Goal: Task Accomplishment & Management: Use online tool/utility

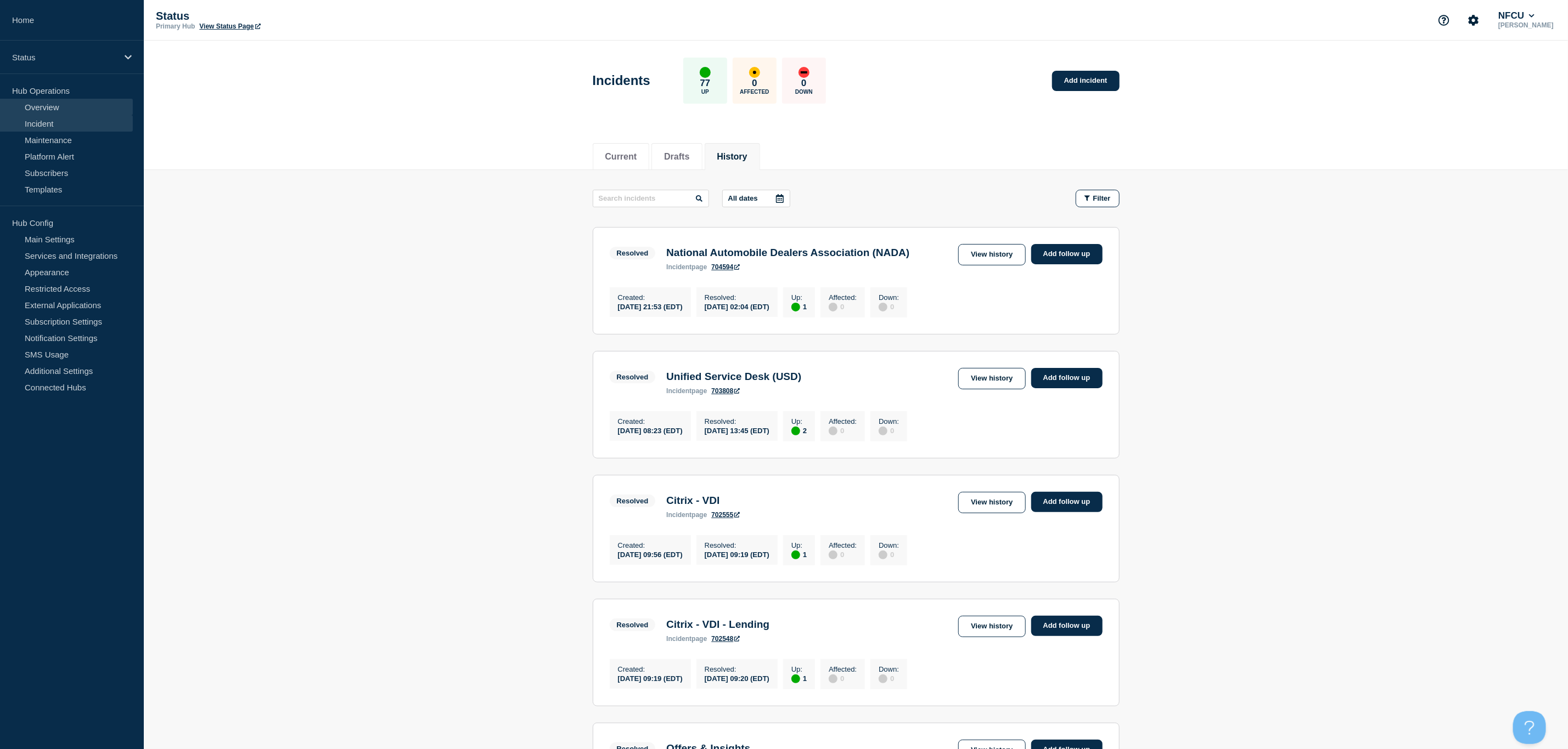
click at [26, 104] on link "Overview" at bounding box center [66, 106] width 133 height 16
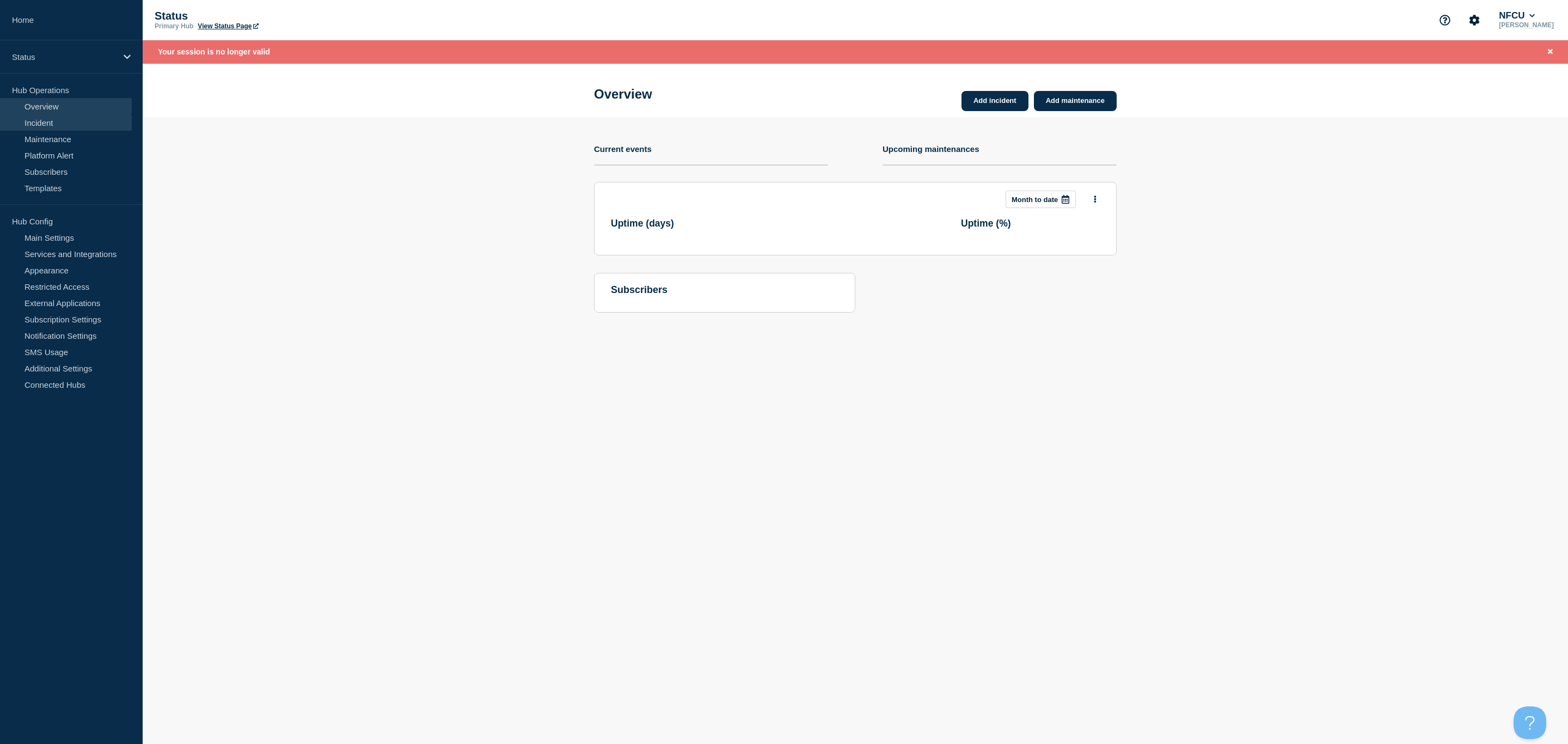
click at [44, 124] on link "Incident" at bounding box center [65, 122] width 132 height 16
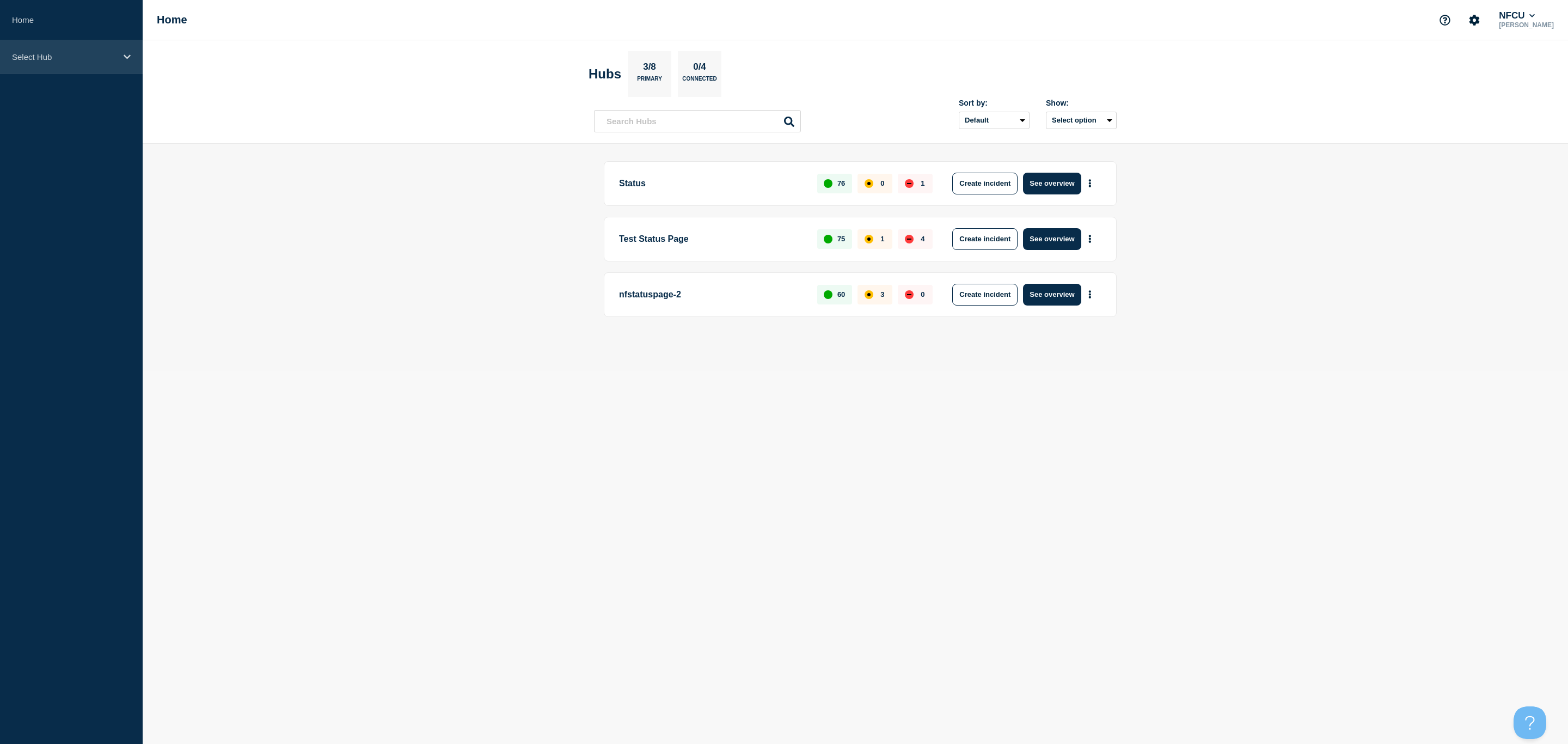
click at [74, 59] on p "Select Hub" at bounding box center [65, 57] width 105 height 9
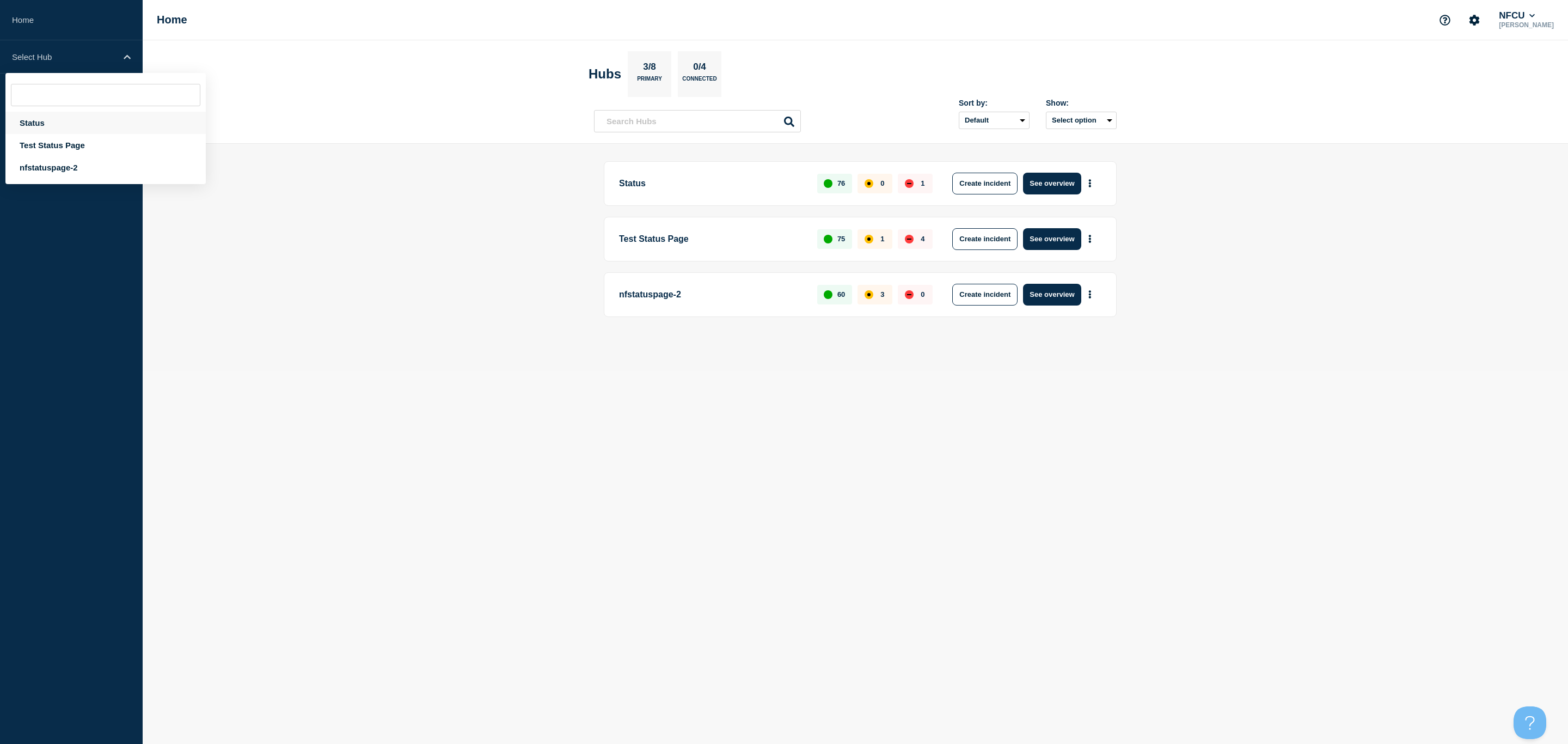
click at [46, 118] on div "Status" at bounding box center [105, 122] width 200 height 22
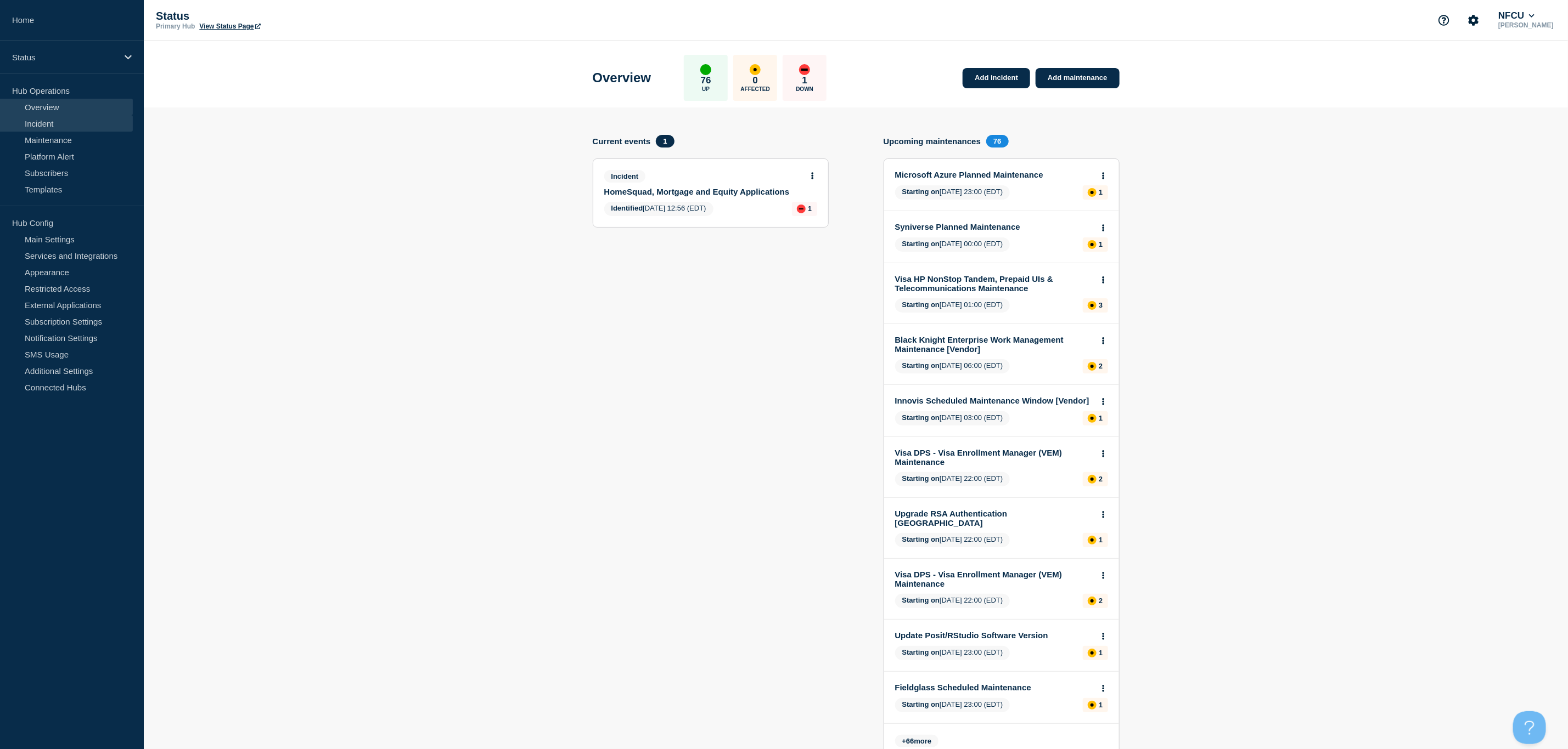
click at [39, 128] on link "Incident" at bounding box center [66, 123] width 133 height 16
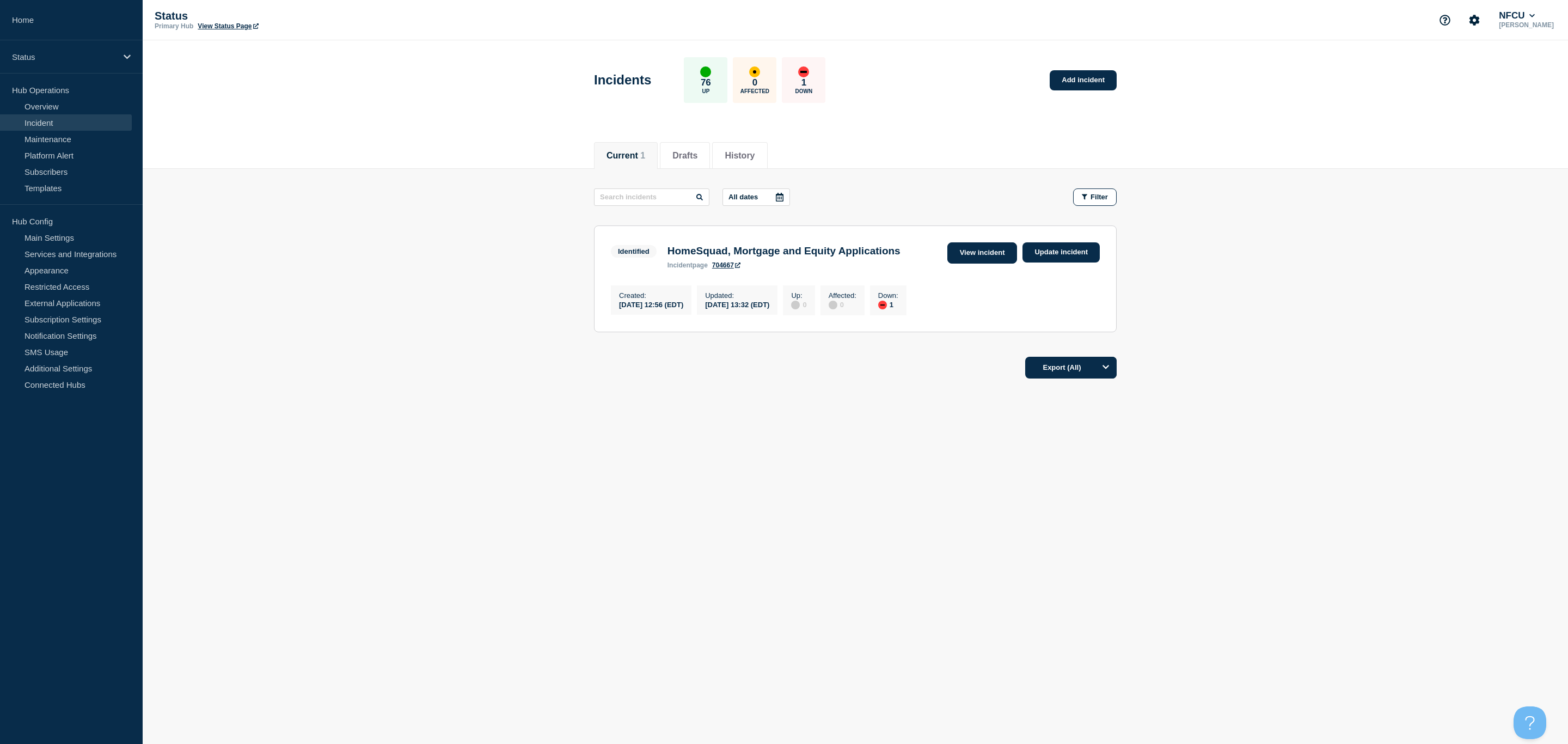
click at [994, 262] on link "View incident" at bounding box center [982, 253] width 70 height 22
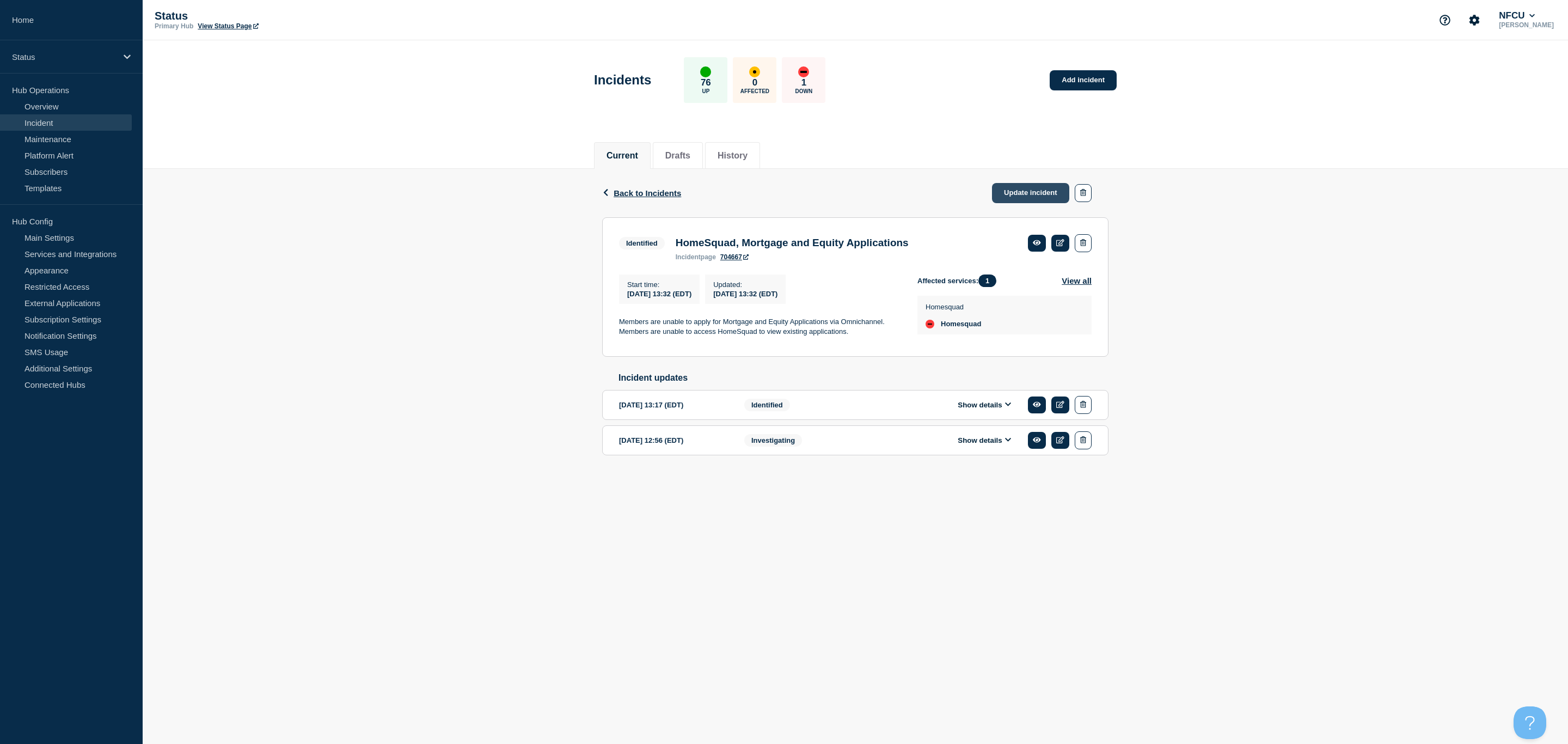
click at [1028, 194] on link "Update incident" at bounding box center [1031, 193] width 77 height 20
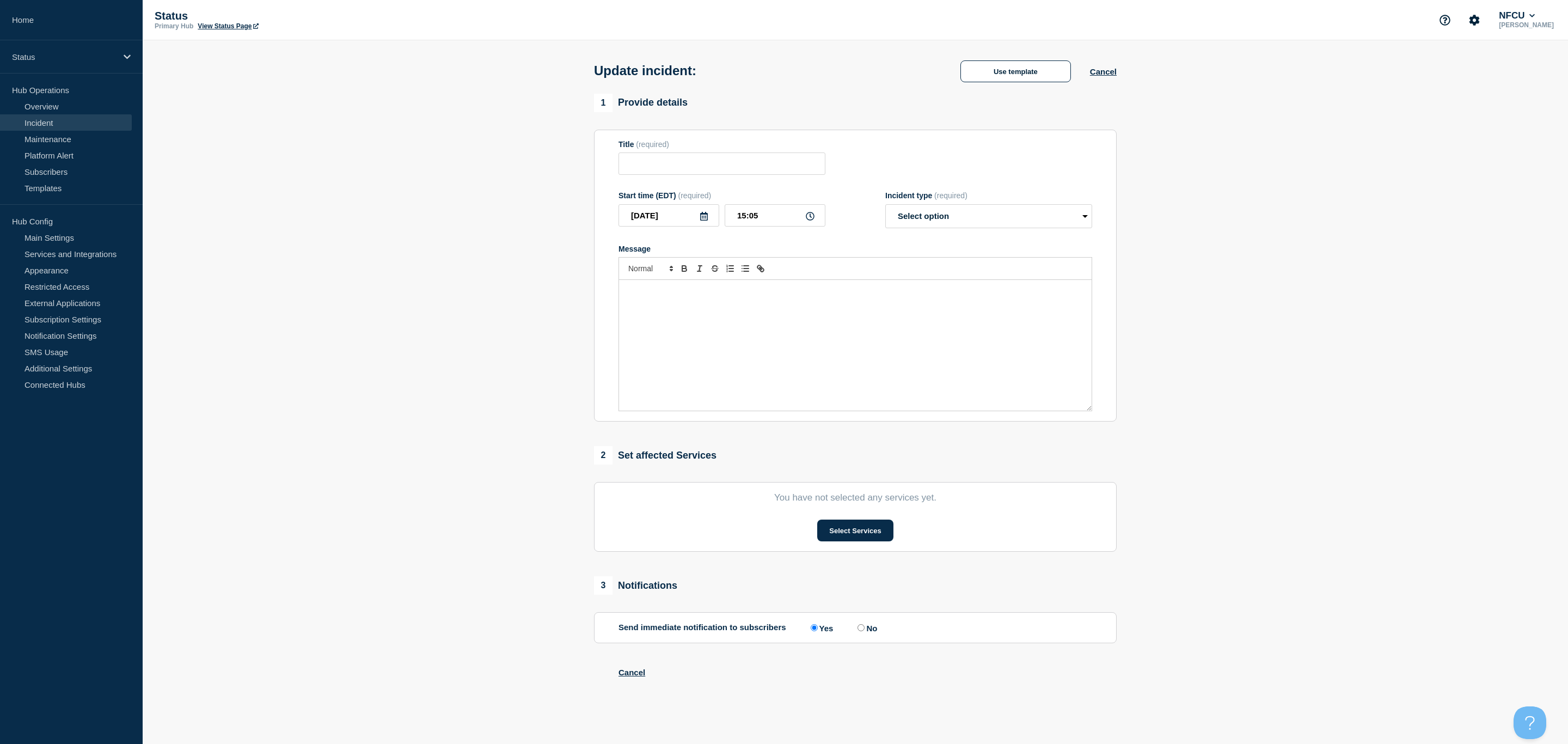
type input "HomeSquad, Mortgage and Equity Applications"
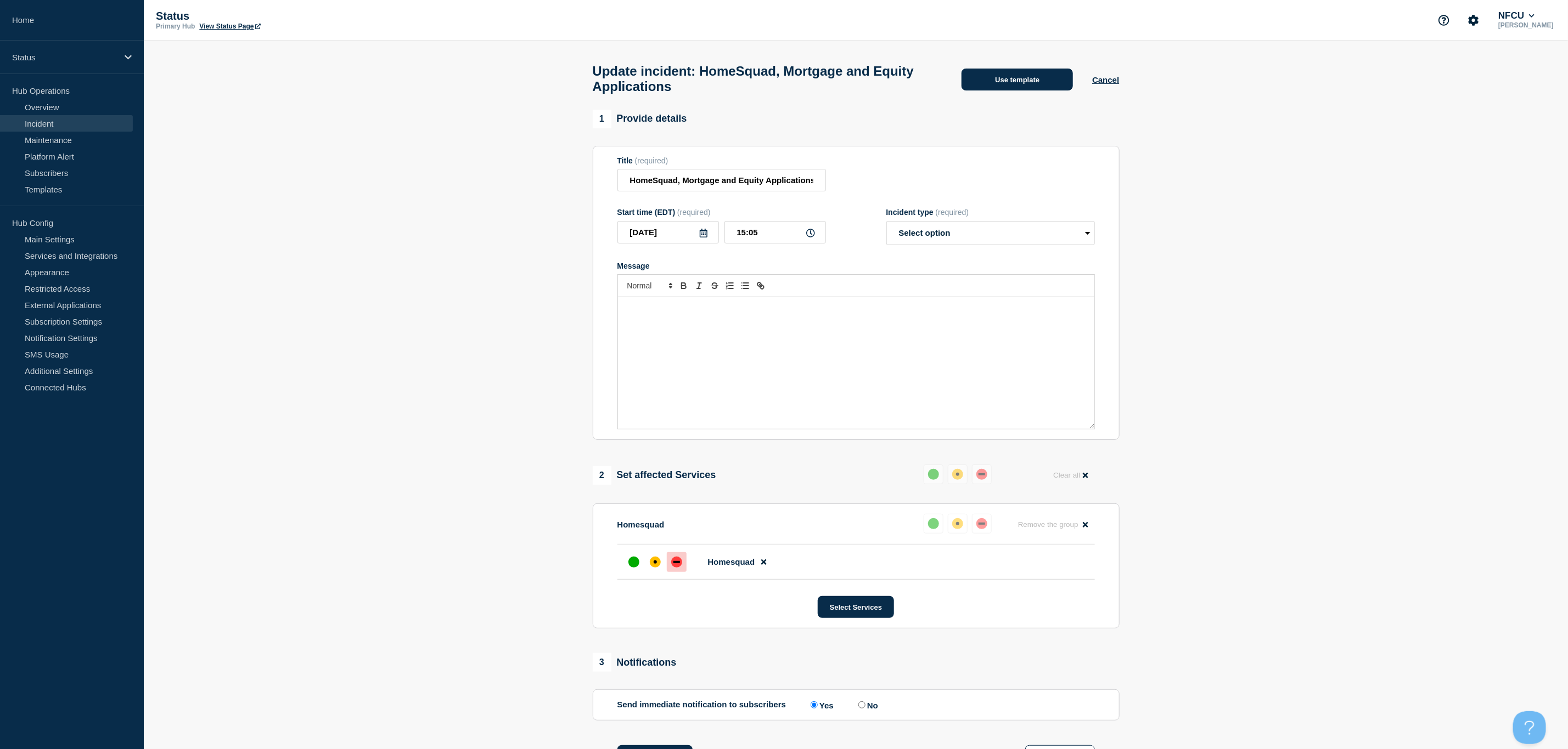
click at [1019, 85] on button "Use template" at bounding box center [1017, 79] width 112 height 22
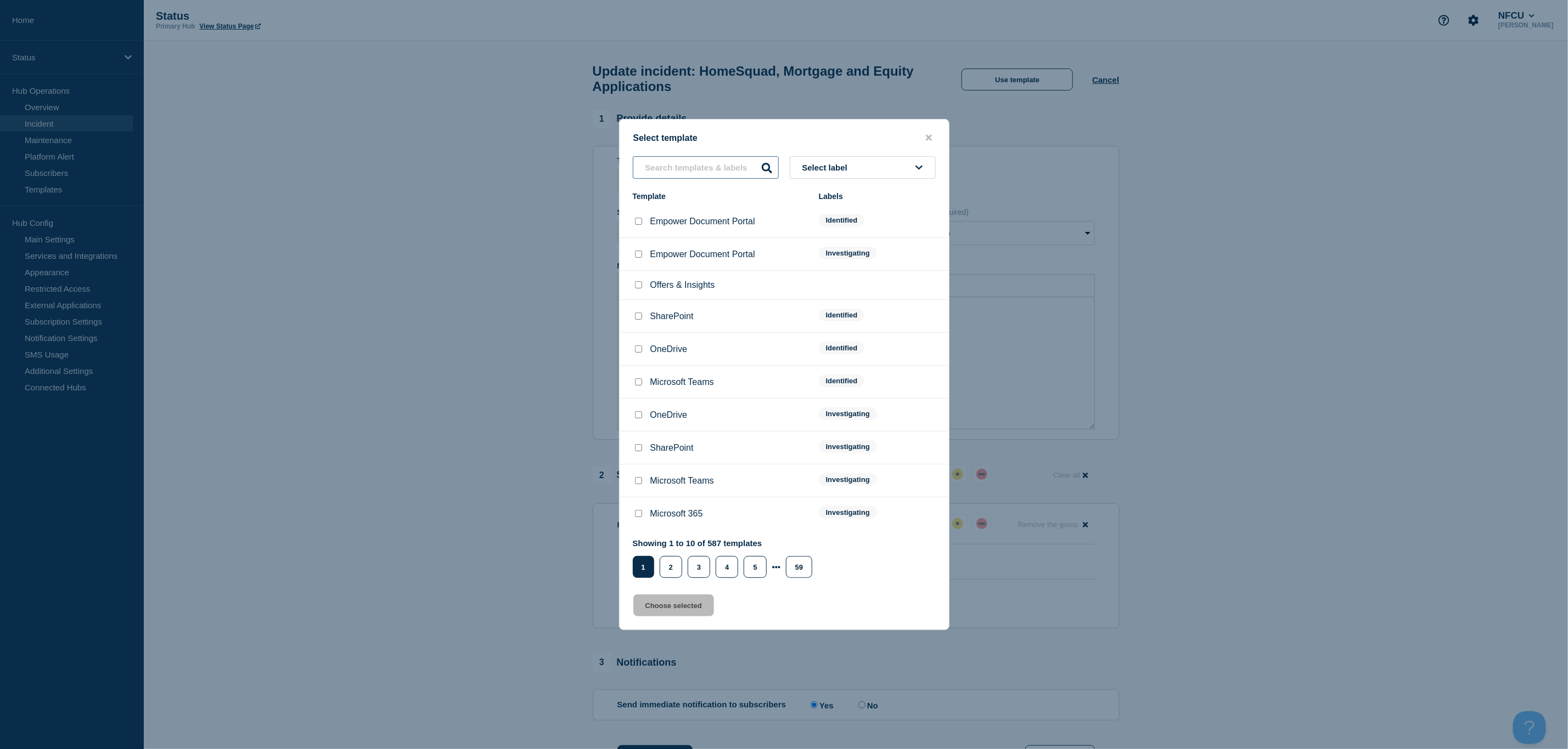
click at [702, 170] on input "text" at bounding box center [705, 167] width 146 height 22
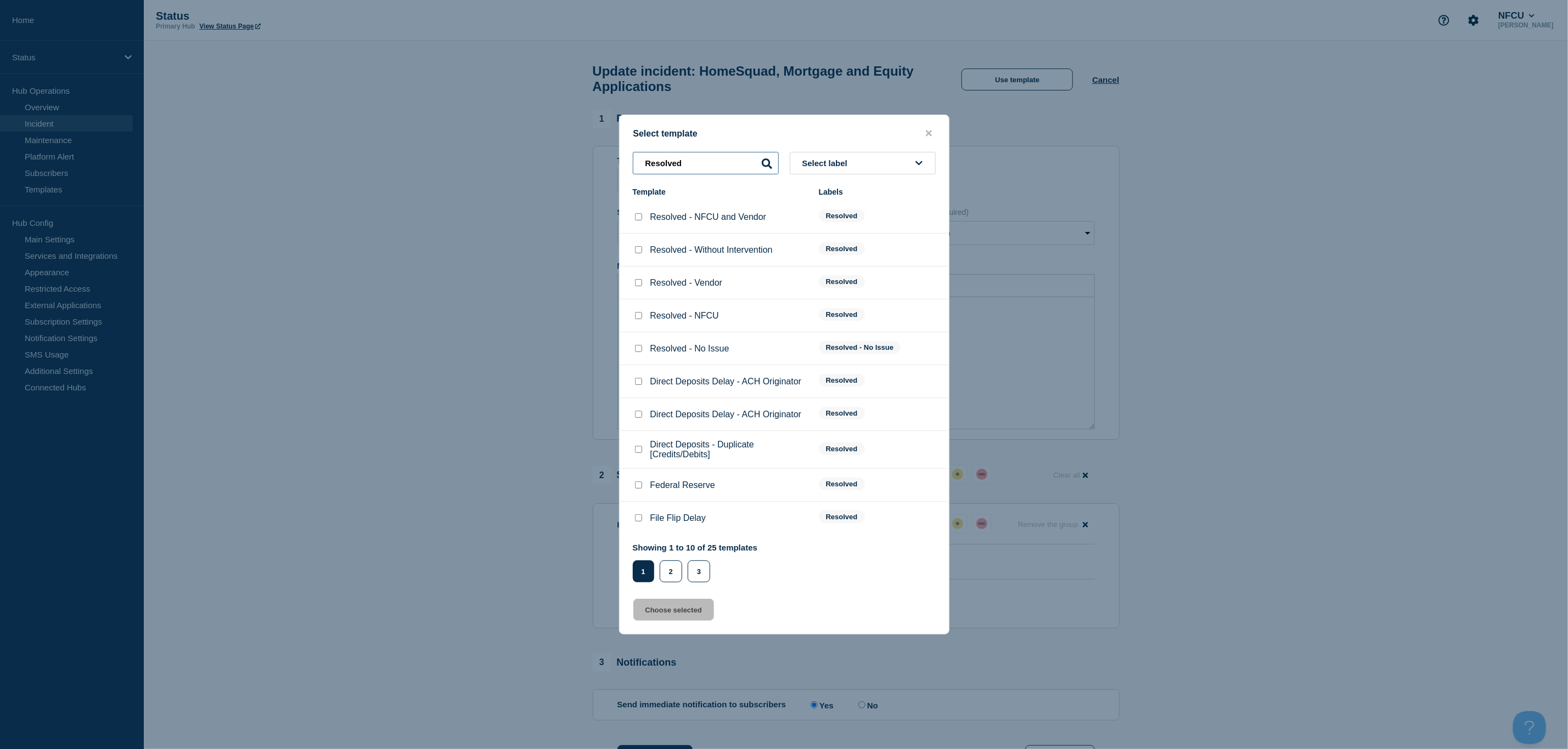
type input "Resolved"
click at [641, 282] on input "Resolved - Vendor checkbox" at bounding box center [638, 282] width 7 height 7
checkbox input "true"
click at [665, 609] on button "Choose selected" at bounding box center [673, 609] width 81 height 22
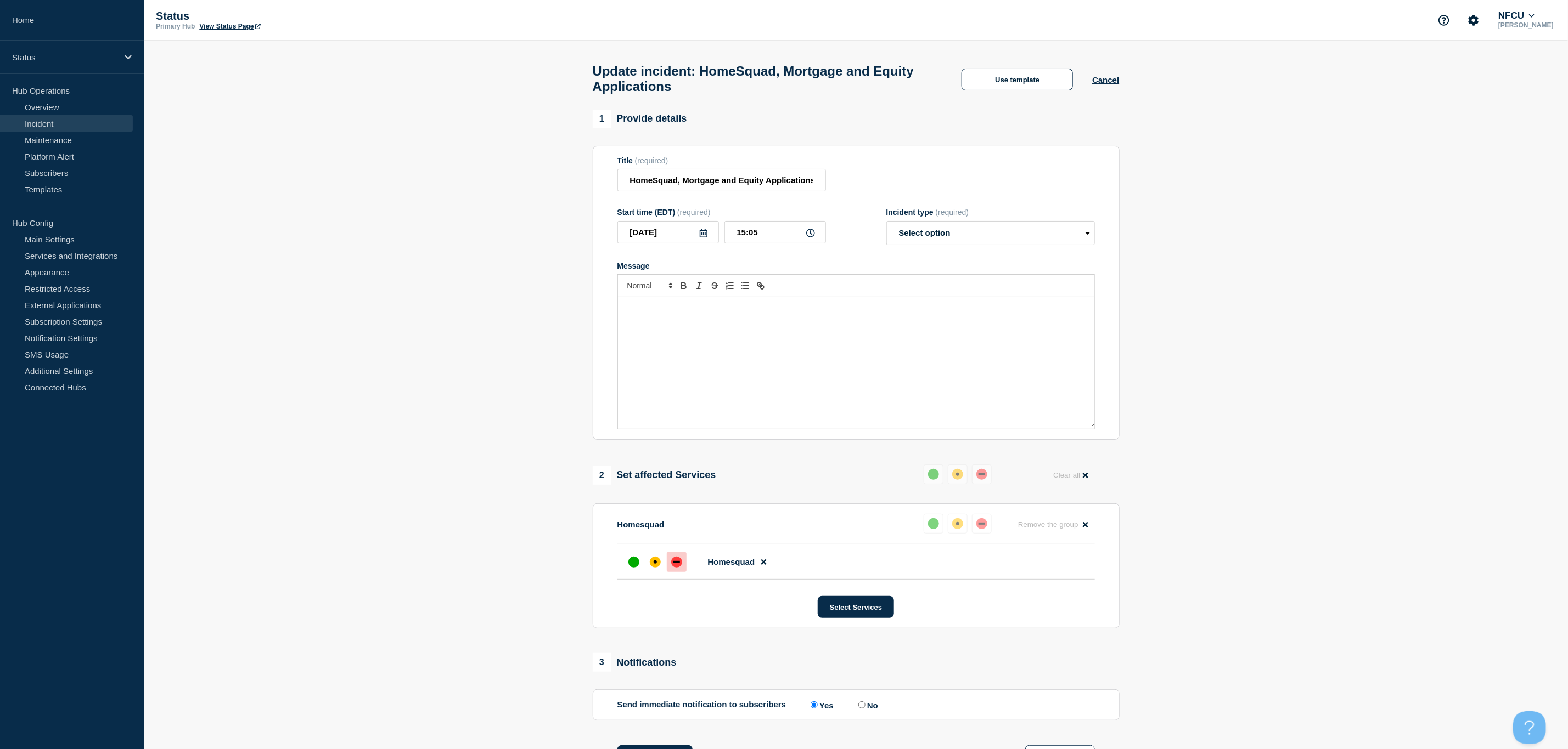
select select "resolved"
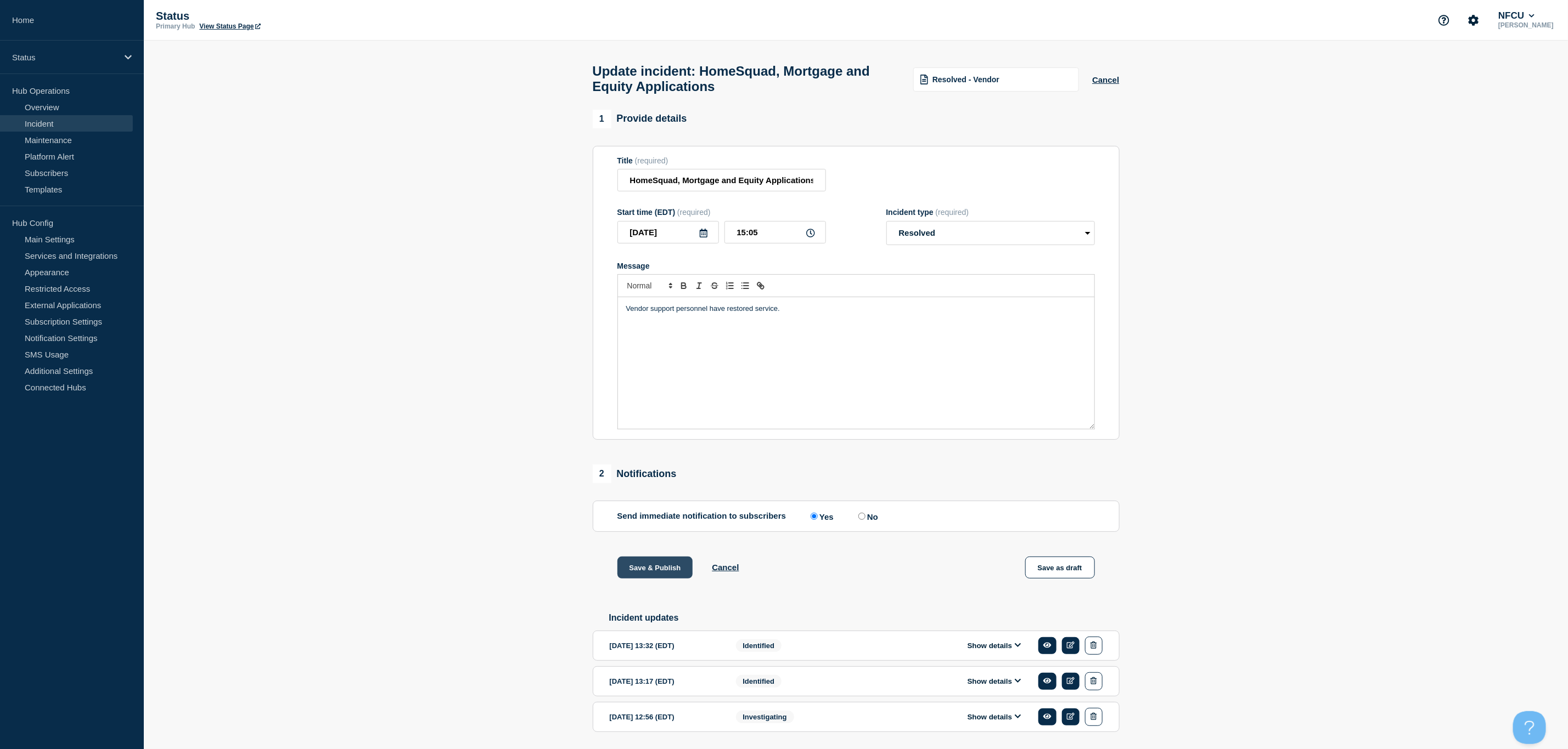
click at [649, 575] on button "Save & Publish" at bounding box center [656, 568] width 76 height 22
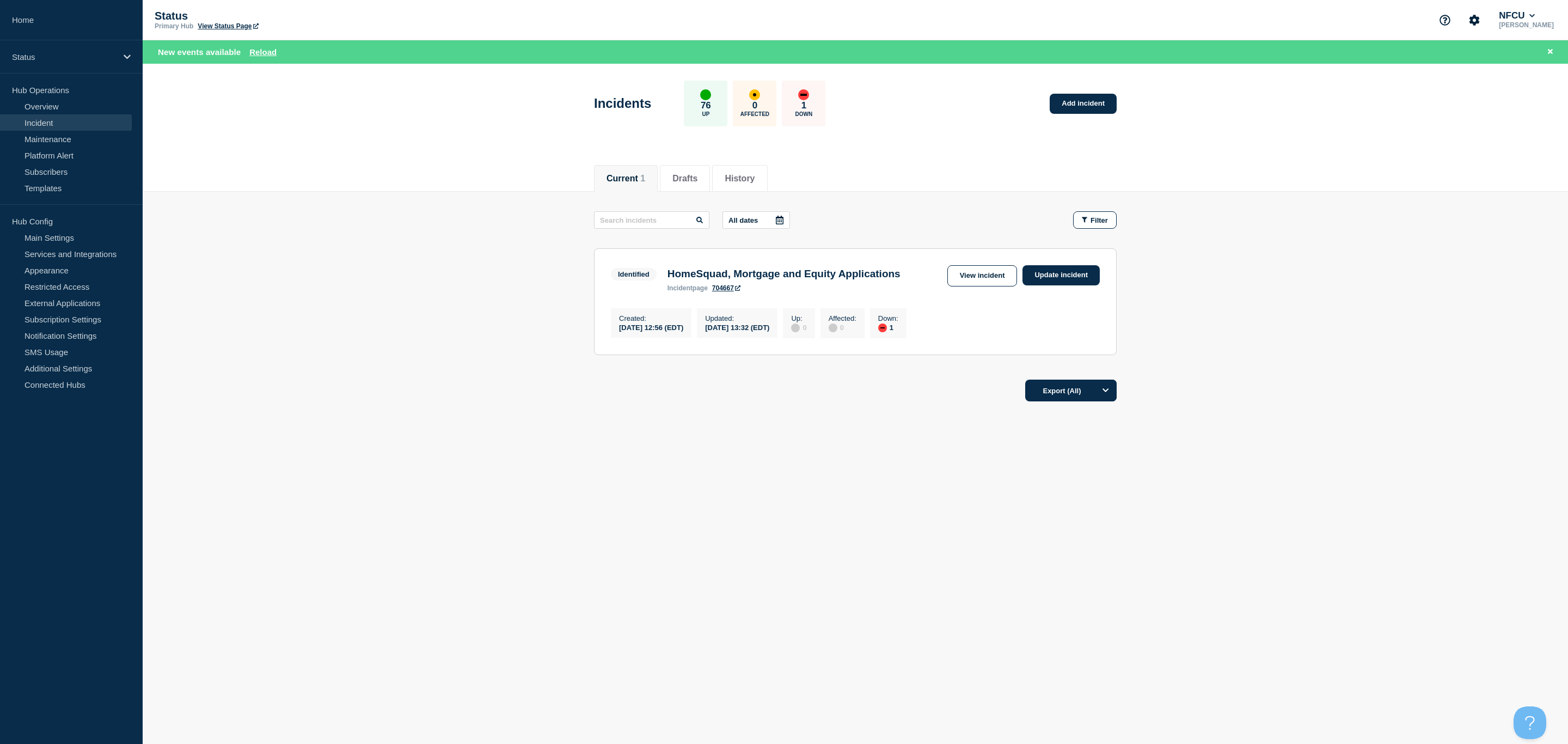
click at [44, 121] on link "Incident" at bounding box center [65, 122] width 132 height 16
click at [48, 105] on link "Overview" at bounding box center [65, 106] width 132 height 16
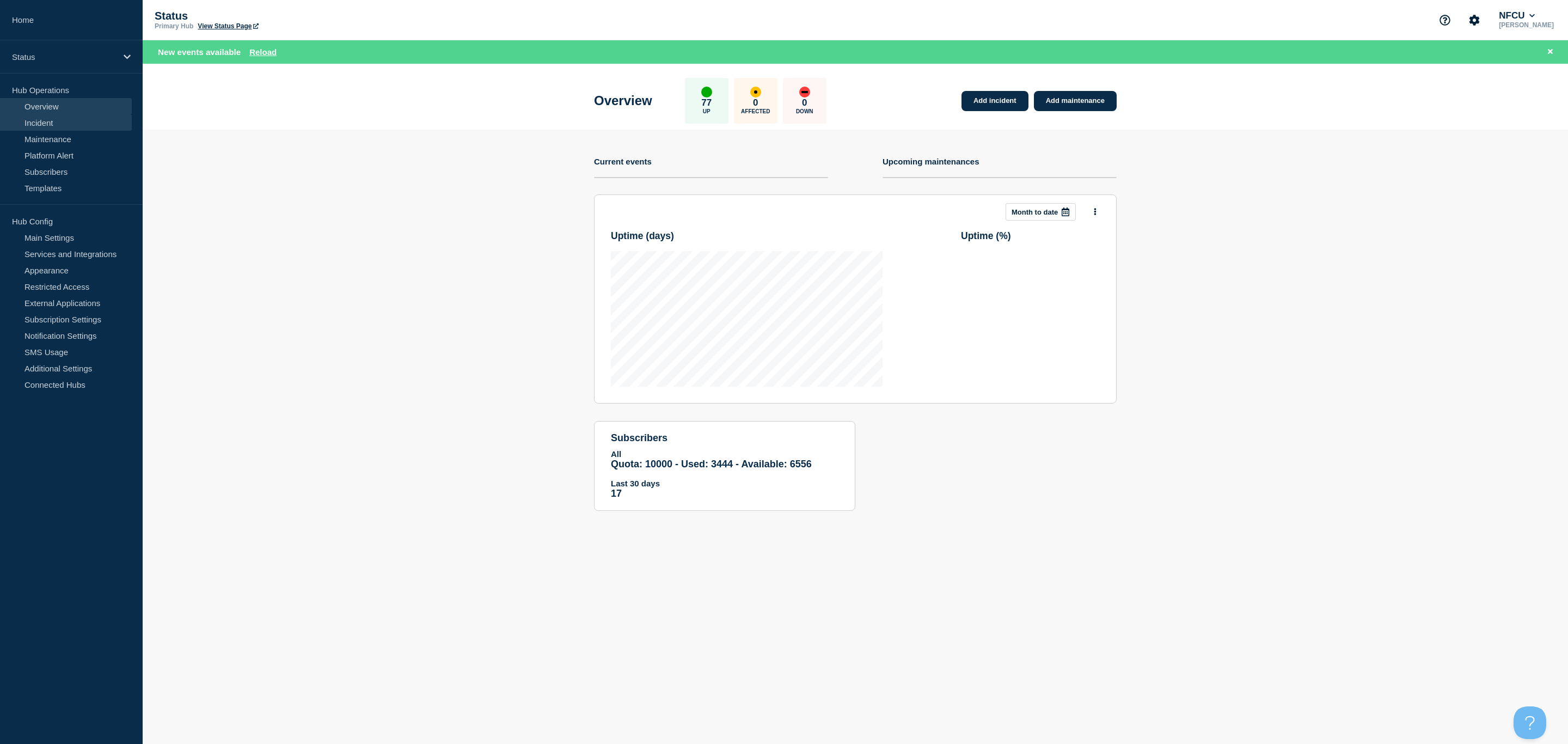
click at [39, 122] on link "Incident" at bounding box center [65, 122] width 132 height 16
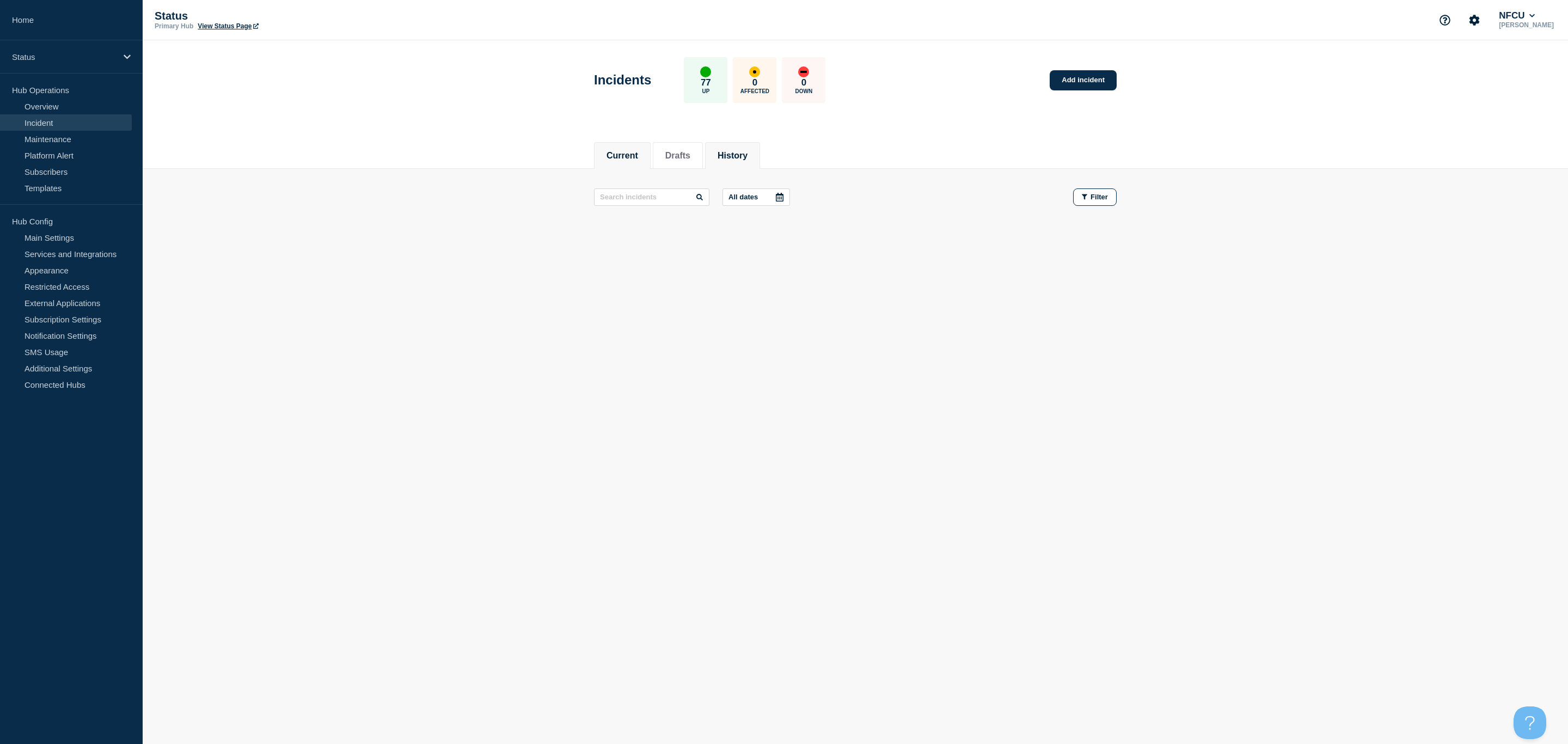
click at [747, 157] on button "History" at bounding box center [732, 156] width 30 height 10
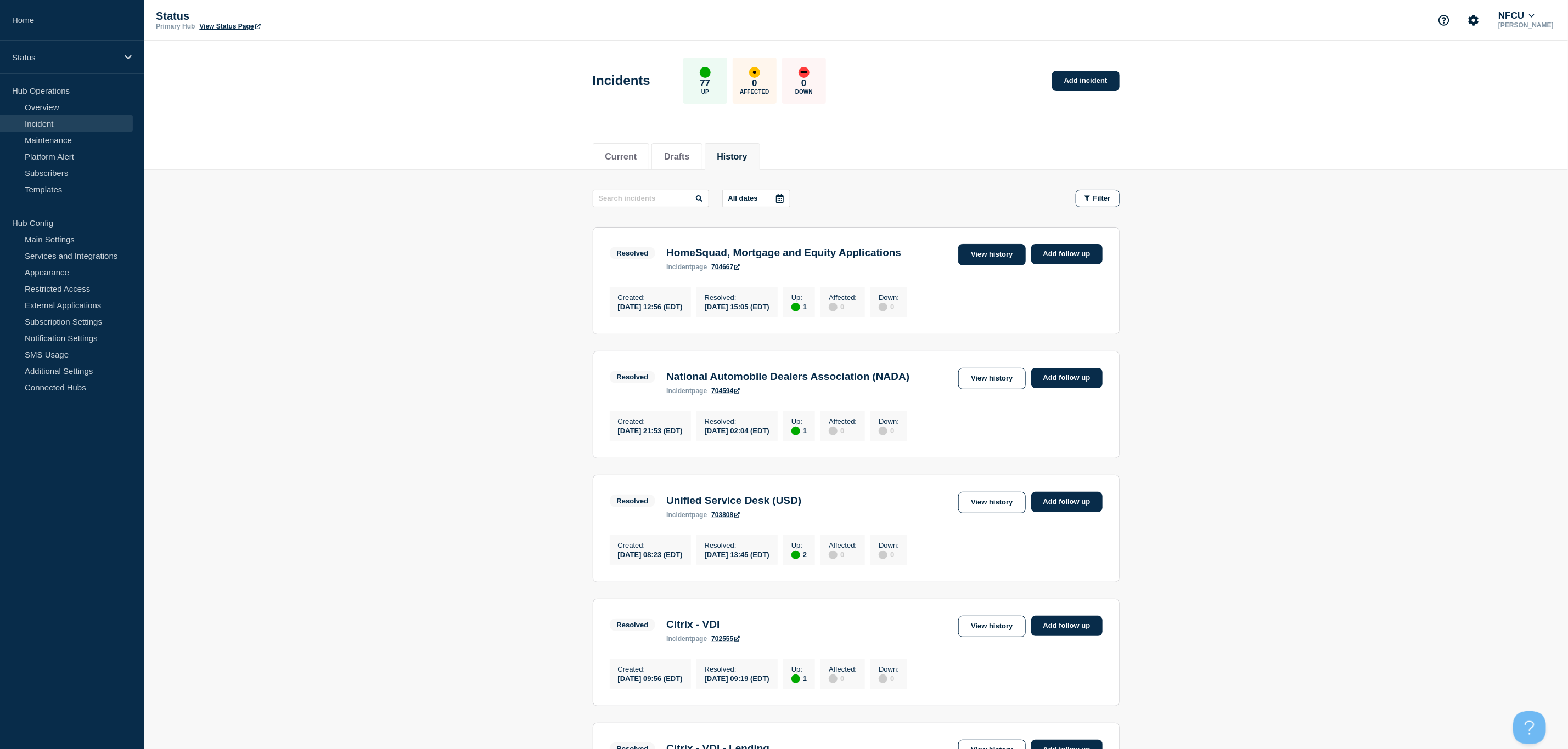
click at [972, 250] on link "View history" at bounding box center [992, 255] width 67 height 22
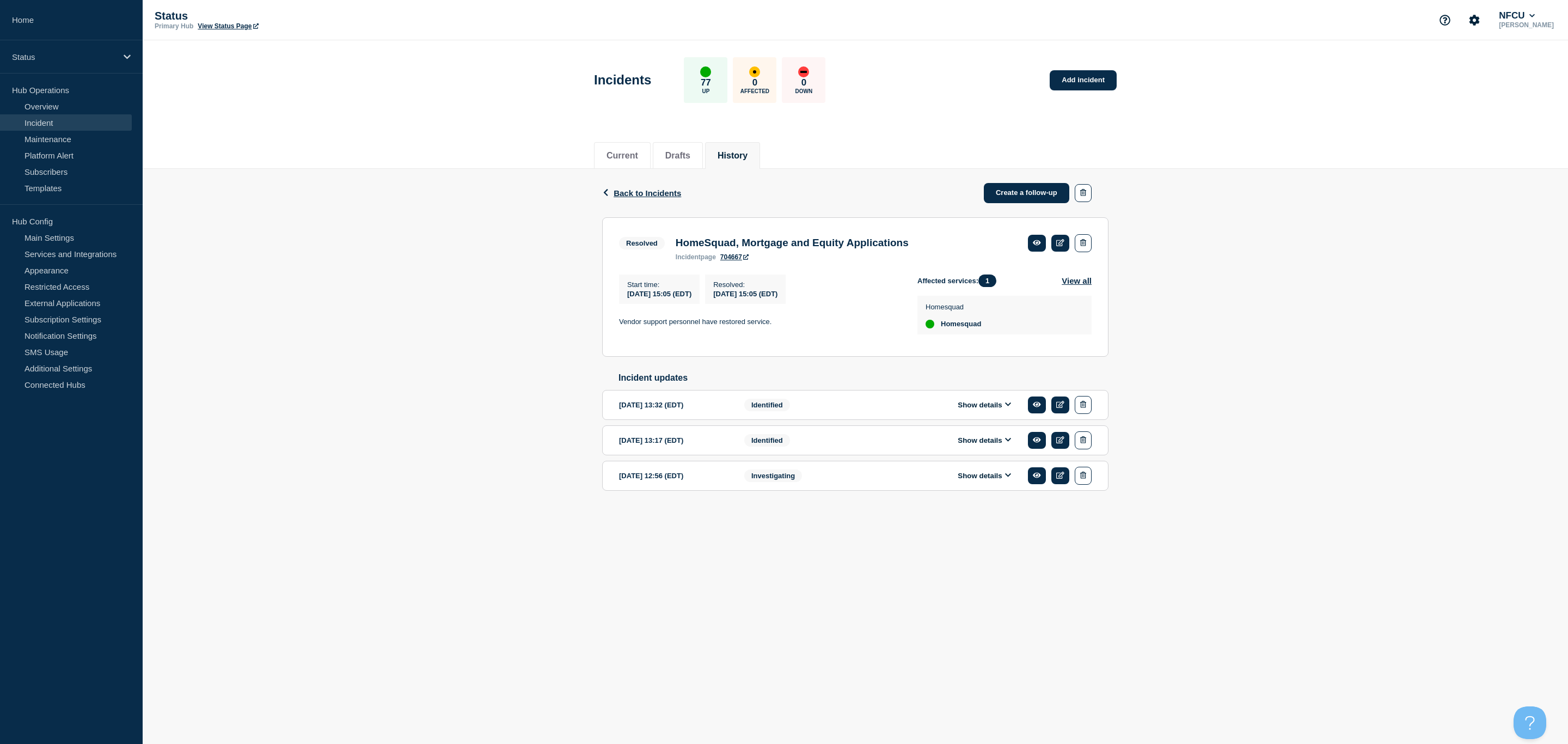
click at [993, 481] on button "Show details" at bounding box center [985, 476] width 60 height 9
click at [982, 445] on button "Show details" at bounding box center [985, 441] width 60 height 9
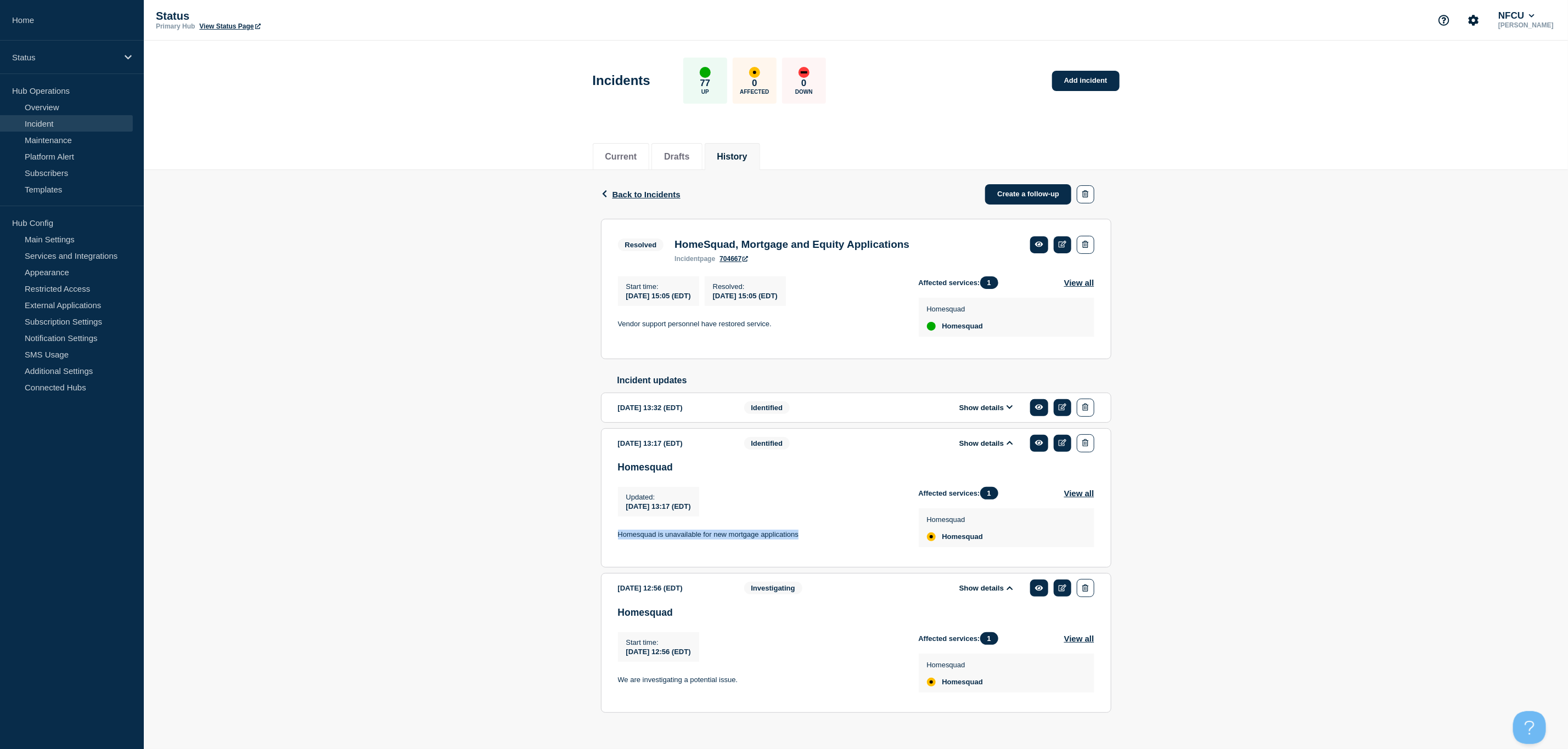
drag, startPoint x: 812, startPoint y: 545, endPoint x: 625, endPoint y: 545, distance: 187.0
click at [603, 543] on section "2025-08-28 13:17 (EDT) Show details Identified Homesquad Updated : 2025-08-28 1…" at bounding box center [856, 498] width 511 height 140
copy p "Homesquad is unavailable for new mortgage applications"
click at [832, 540] on p "Homesquad is unavailable for new mortgage applications" at bounding box center [759, 534] width 283 height 10
drag, startPoint x: 817, startPoint y: 545, endPoint x: 616, endPoint y: 550, distance: 201.1
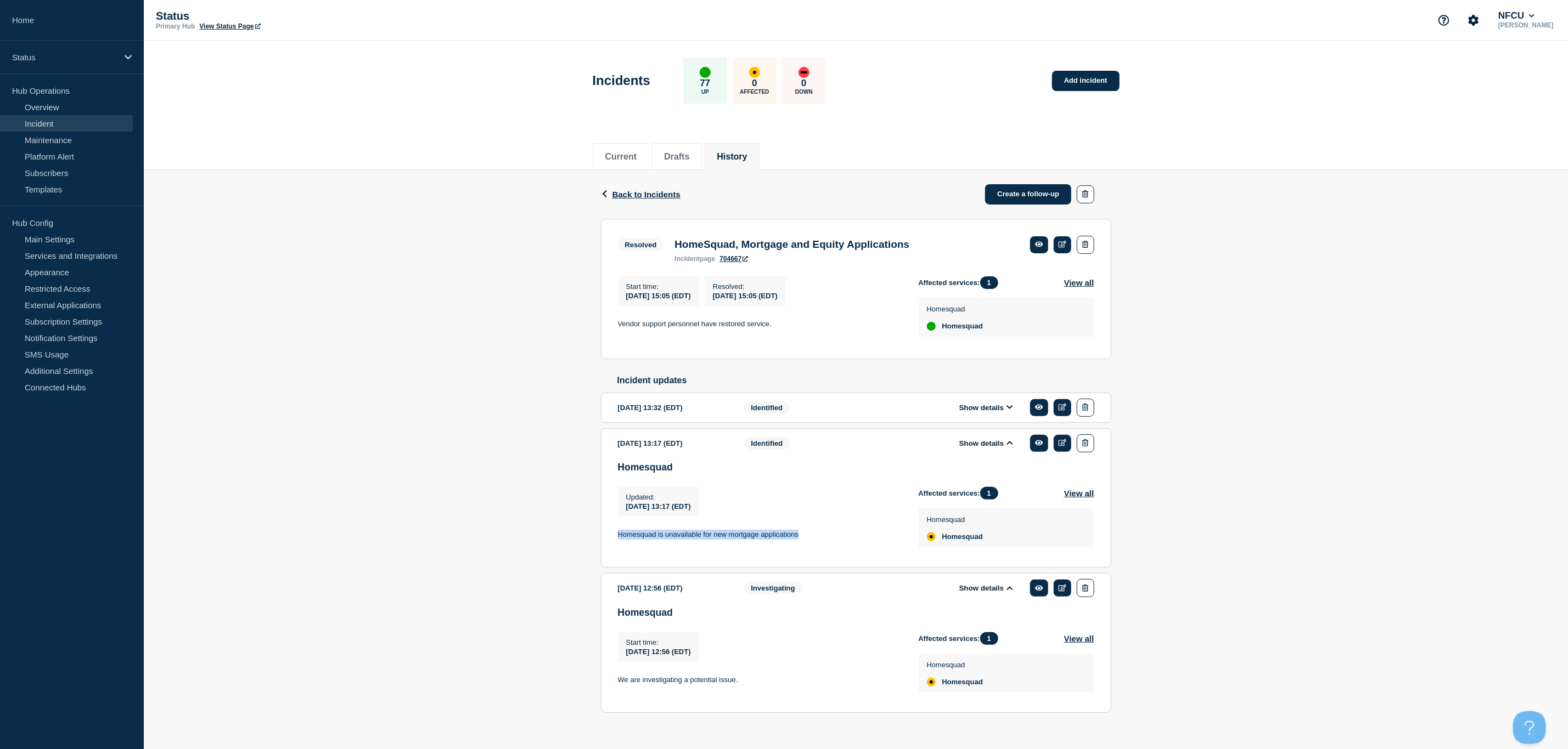
click at [616, 550] on section "2025-08-28 13:17 (EDT) Show details Identified Homesquad Updated : 2025-08-28 1…" at bounding box center [856, 498] width 511 height 140
copy p "Homesquad is unavailable for new mortgage applications"
click at [996, 410] on button "Show details" at bounding box center [986, 408] width 61 height 9
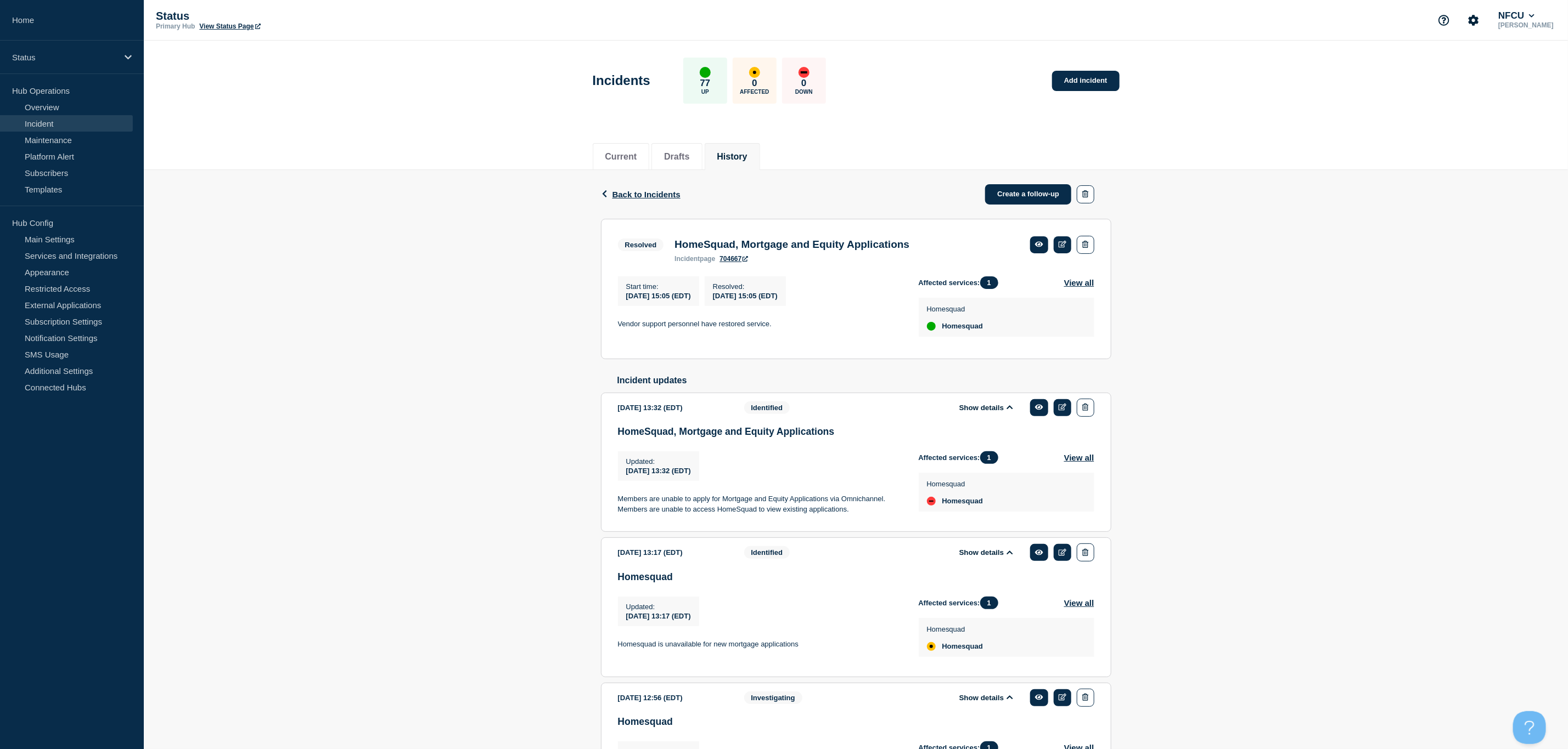
drag, startPoint x: 853, startPoint y: 520, endPoint x: 607, endPoint y: 506, distance: 246.4
click at [607, 506] on section "2025-08-28 13:32 (EDT) Show details Identified HomeSquad, Mortgage and Equity A…" at bounding box center [856, 462] width 511 height 140
copy p "Members are unable to apply for Mortgage and Equity Applications via Omnichanne…"
